Goal: Browse casually

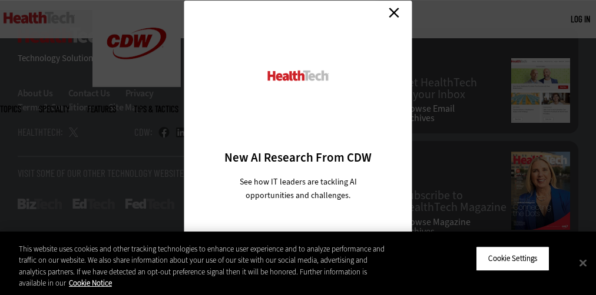
click at [298, 147] on div at bounding box center [298, 88] width 187 height 122
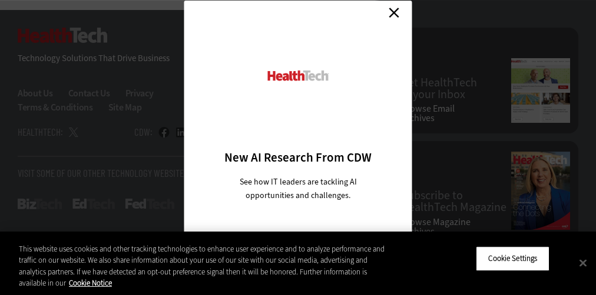
click at [298, 147] on div at bounding box center [298, 88] width 187 height 122
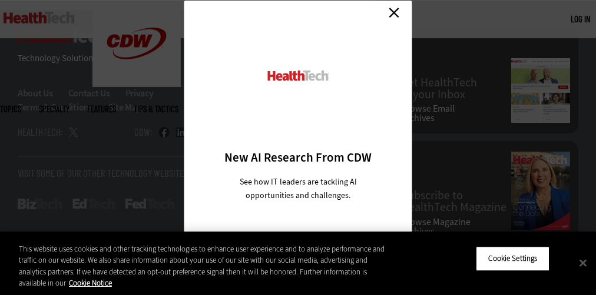
click at [298, 147] on div at bounding box center [298, 88] width 187 height 122
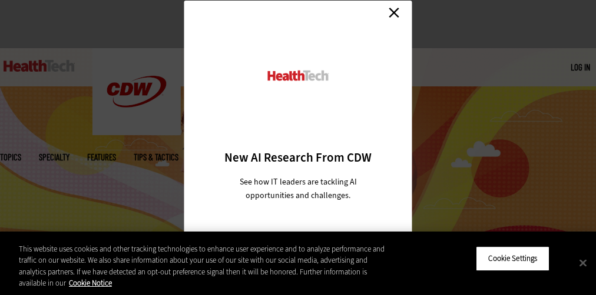
click at [298, 147] on div at bounding box center [298, 88] width 187 height 122
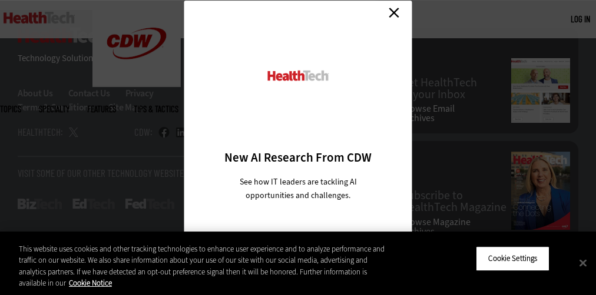
click at [298, 147] on div at bounding box center [298, 88] width 187 height 122
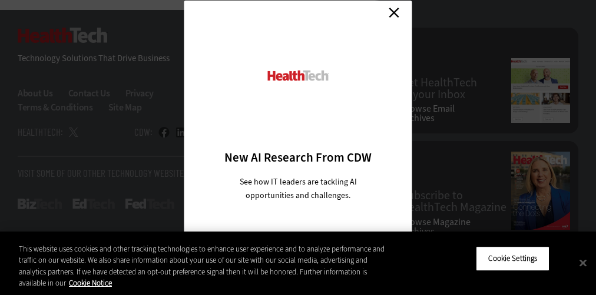
click at [298, 147] on div at bounding box center [298, 88] width 187 height 122
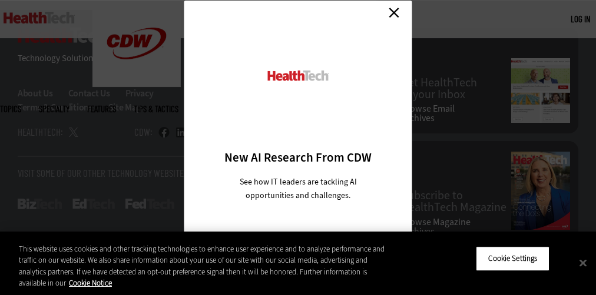
click at [298, 147] on div at bounding box center [298, 88] width 187 height 122
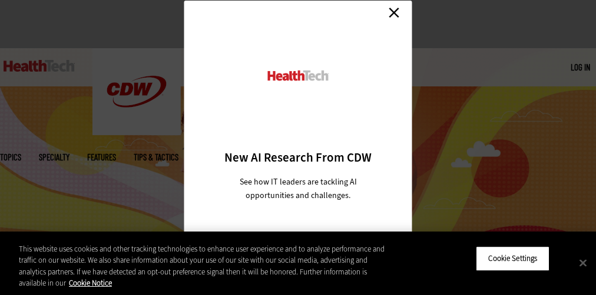
click at [298, 147] on div at bounding box center [298, 88] width 187 height 122
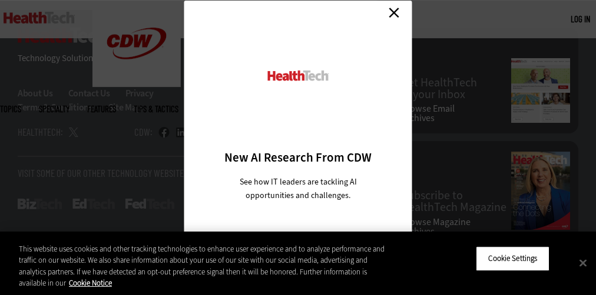
click at [298, 147] on div at bounding box center [298, 88] width 187 height 122
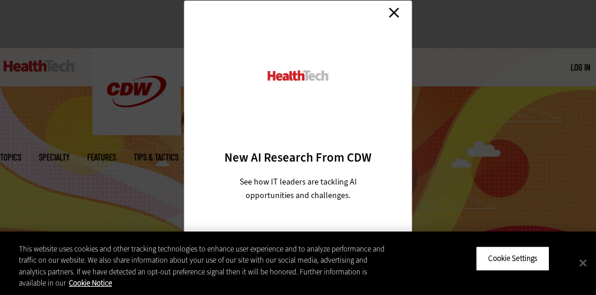
click at [298, 147] on div at bounding box center [298, 88] width 187 height 122
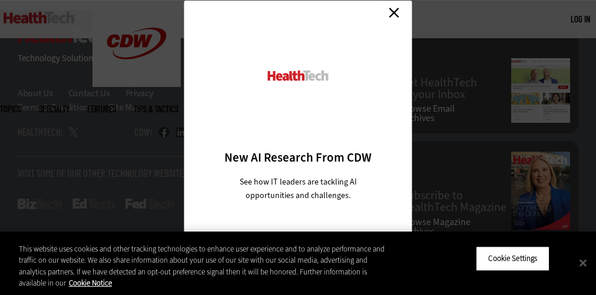
click at [298, 147] on div at bounding box center [298, 88] width 187 height 122
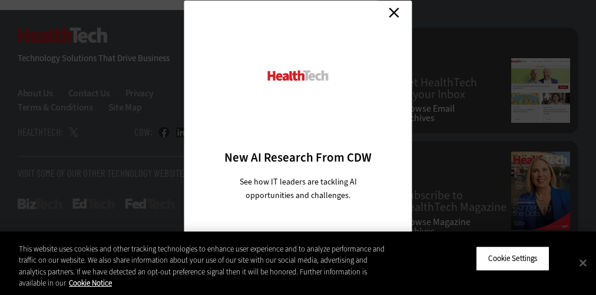
click at [298, 147] on div at bounding box center [298, 88] width 187 height 122
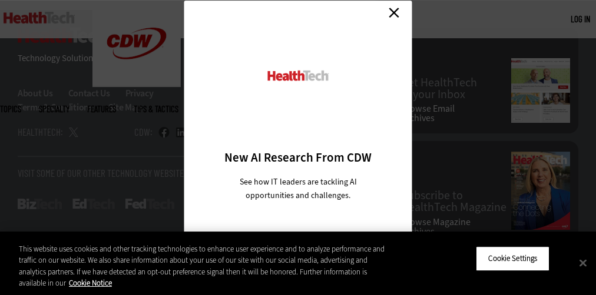
click at [298, 147] on div at bounding box center [298, 88] width 187 height 122
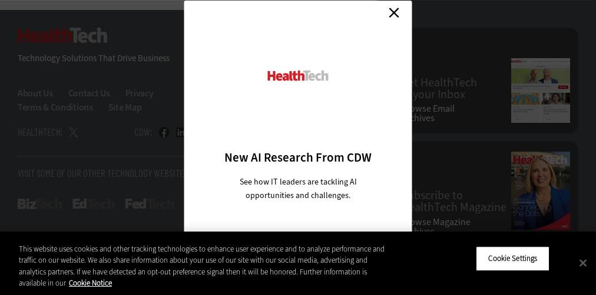
scroll to position [58, 0]
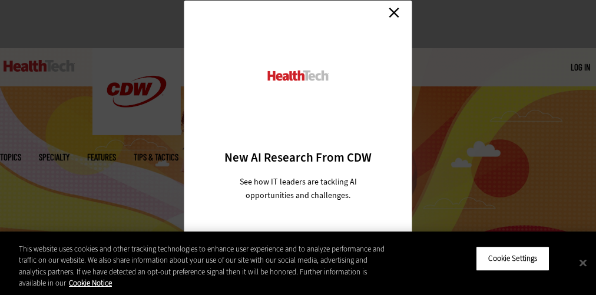
click at [298, 147] on div at bounding box center [298, 88] width 187 height 122
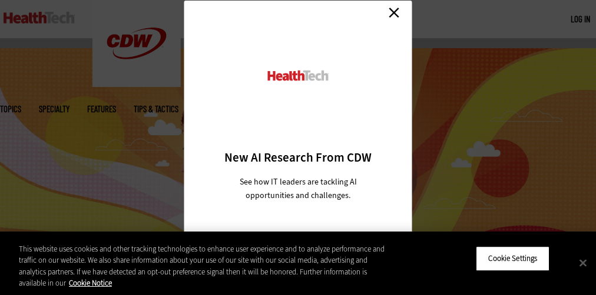
scroll to position [3047, 0]
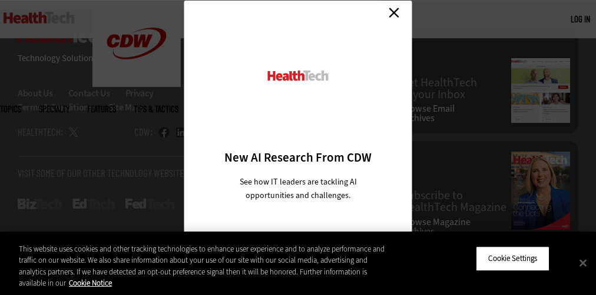
click at [298, 147] on div at bounding box center [298, 88] width 187 height 122
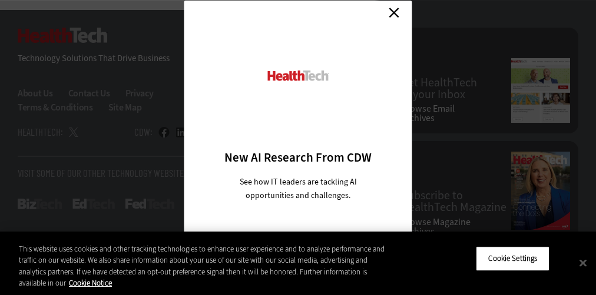
scroll to position [58, 0]
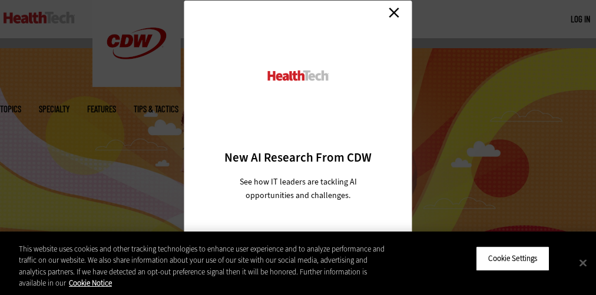
click at [298, 147] on div at bounding box center [298, 88] width 187 height 122
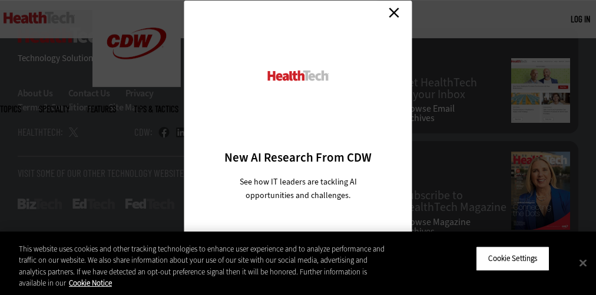
click at [298, 147] on div at bounding box center [298, 88] width 187 height 122
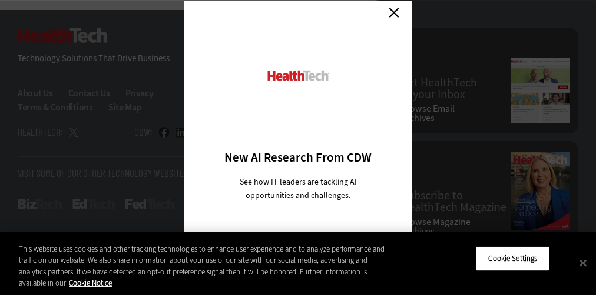
scroll to position [58, 0]
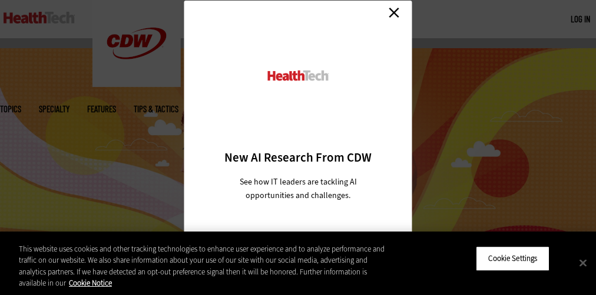
click at [298, 147] on div at bounding box center [298, 88] width 187 height 122
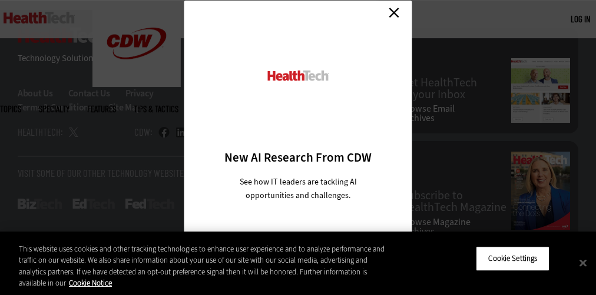
click at [298, 147] on div at bounding box center [298, 88] width 187 height 122
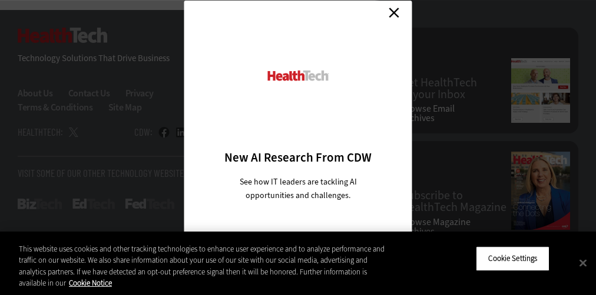
scroll to position [58, 0]
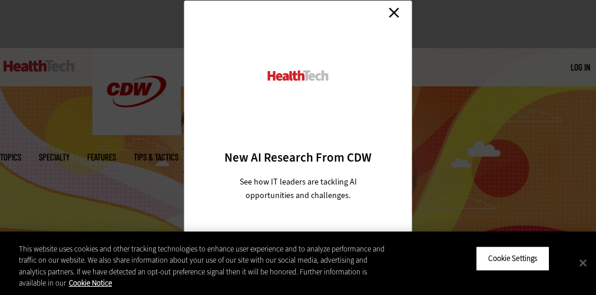
click at [298, 147] on div at bounding box center [298, 88] width 187 height 122
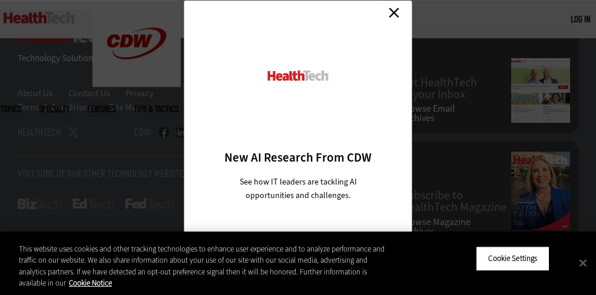
click at [298, 147] on div at bounding box center [298, 88] width 187 height 122
